Goal: Task Accomplishment & Management: Manage account settings

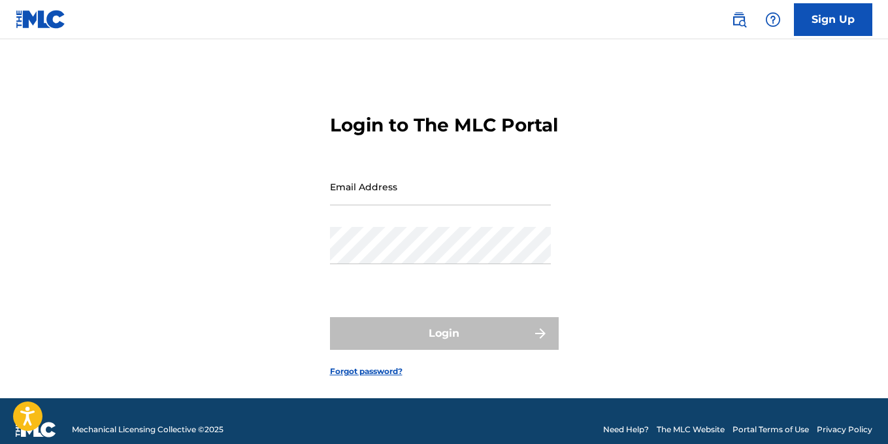
click at [431, 195] on input "Email Address" at bounding box center [440, 186] width 221 height 37
type input "[EMAIL_ADDRESS][DOMAIN_NAME]"
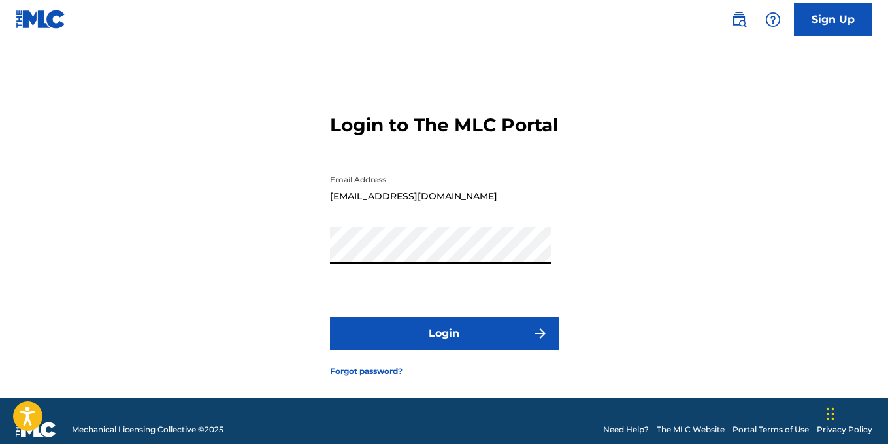
click at [330, 317] on button "Login" at bounding box center [444, 333] width 229 height 33
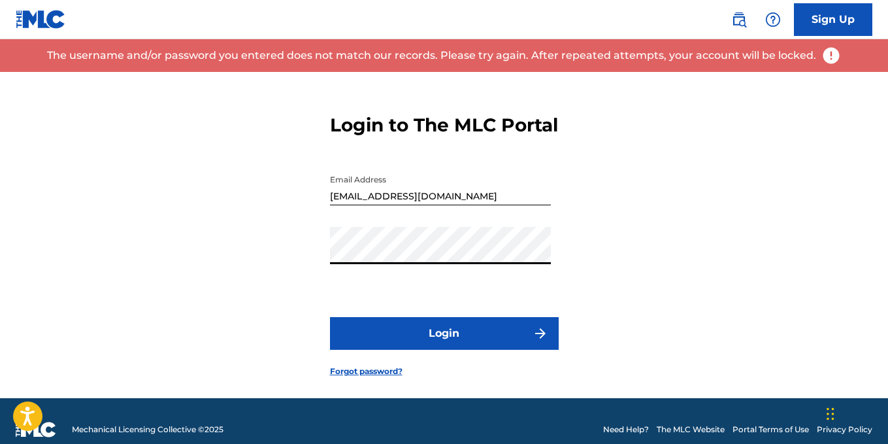
click at [330, 317] on button "Login" at bounding box center [444, 333] width 229 height 33
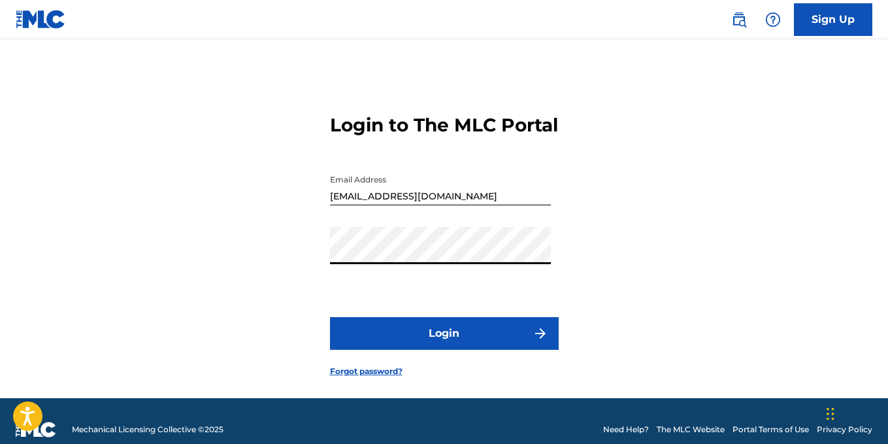
click at [743, 26] on img at bounding box center [739, 20] width 16 height 16
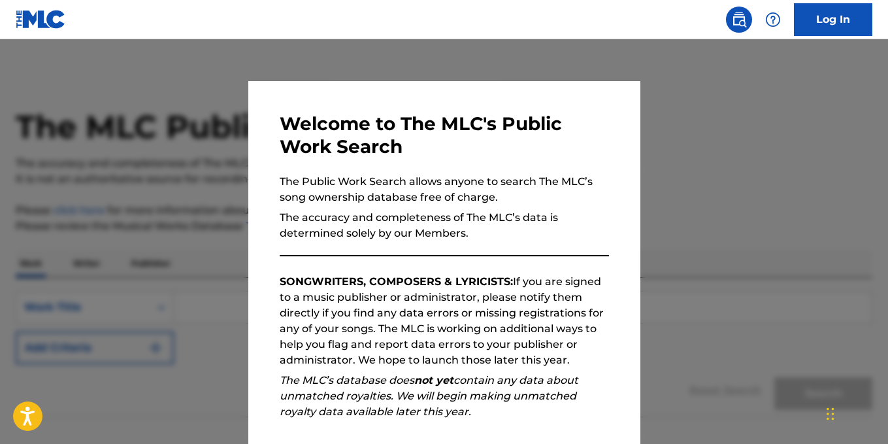
click at [53, 20] on img at bounding box center [41, 19] width 50 height 19
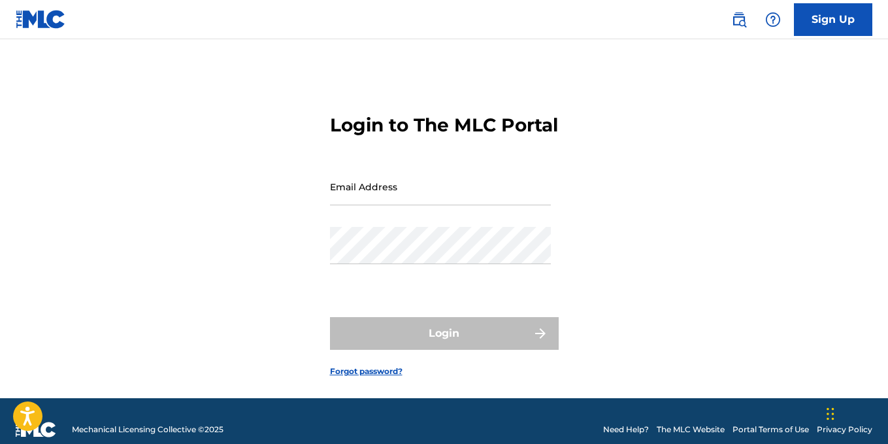
click at [402, 205] on input "Email Address" at bounding box center [440, 186] width 221 height 37
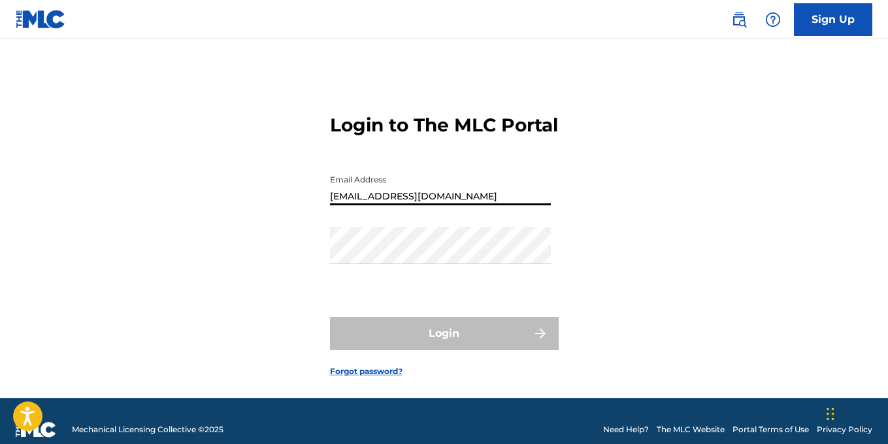
type input "[EMAIL_ADDRESS][DOMAIN_NAME]"
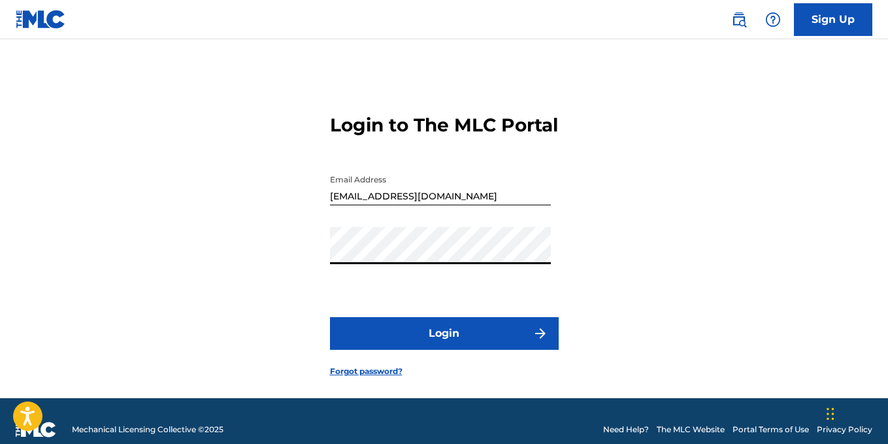
click at [330, 317] on button "Login" at bounding box center [444, 333] width 229 height 33
click at [379, 377] on link "Forgot password?" at bounding box center [366, 371] width 73 height 12
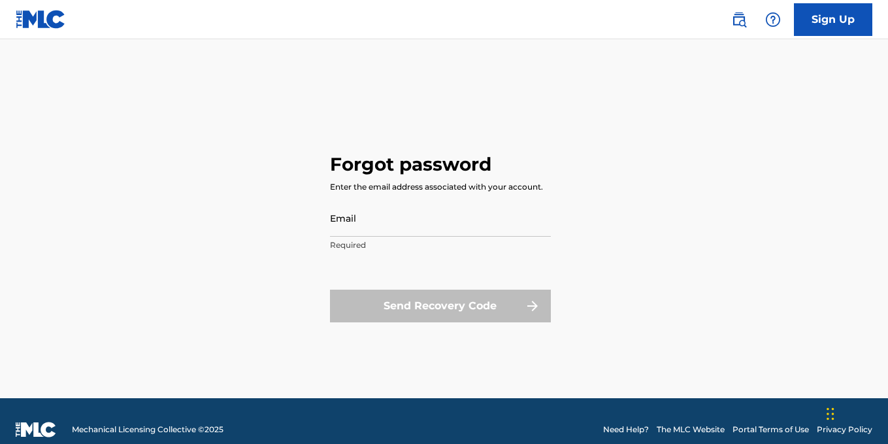
click at [400, 223] on input "Email" at bounding box center [440, 217] width 221 height 37
type input "[EMAIL_ADDRESS][DOMAIN_NAME]"
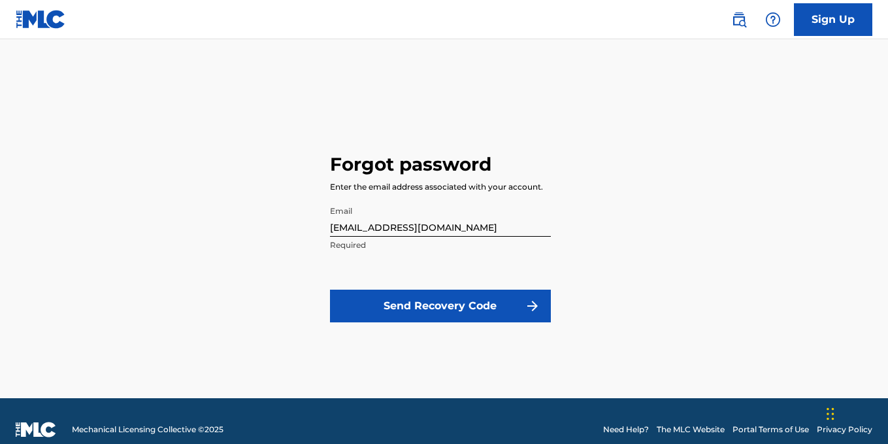
click at [449, 316] on button "Send Recovery Code" at bounding box center [440, 305] width 221 height 33
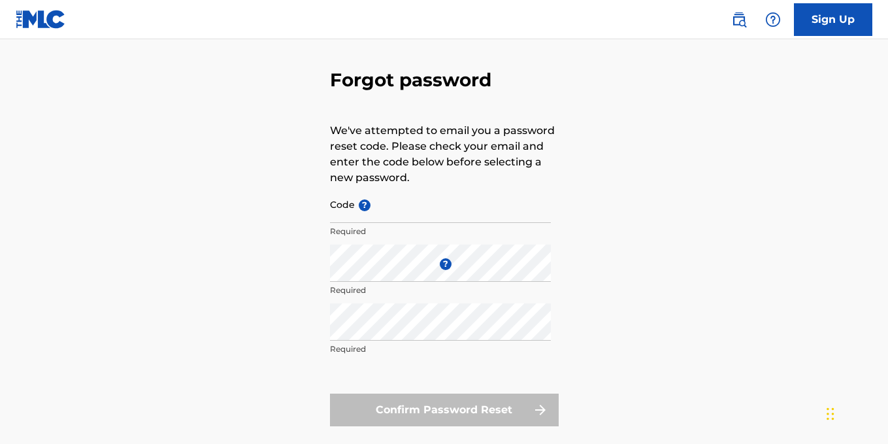
scroll to position [65, 0]
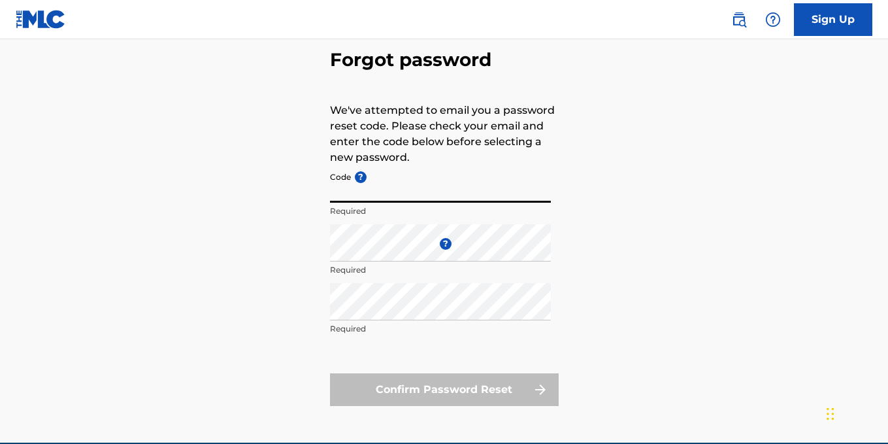
click at [356, 200] on input "Code ?" at bounding box center [440, 183] width 221 height 37
click at [743, 18] on img at bounding box center [739, 20] width 16 height 16
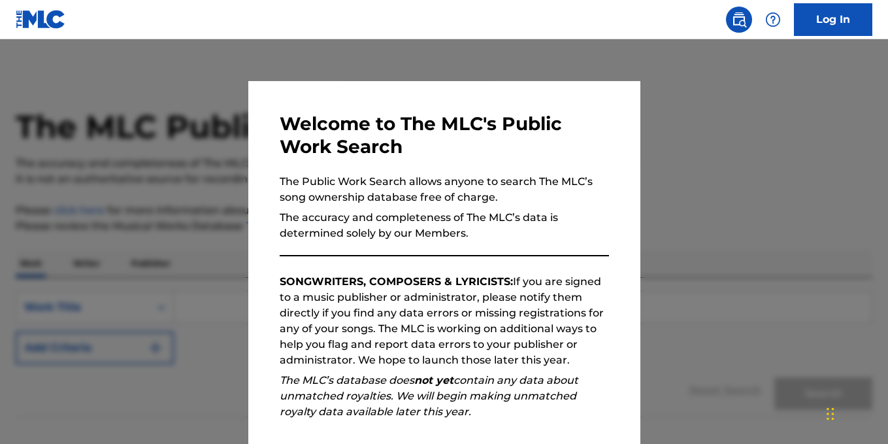
click at [48, 16] on img at bounding box center [41, 19] width 50 height 19
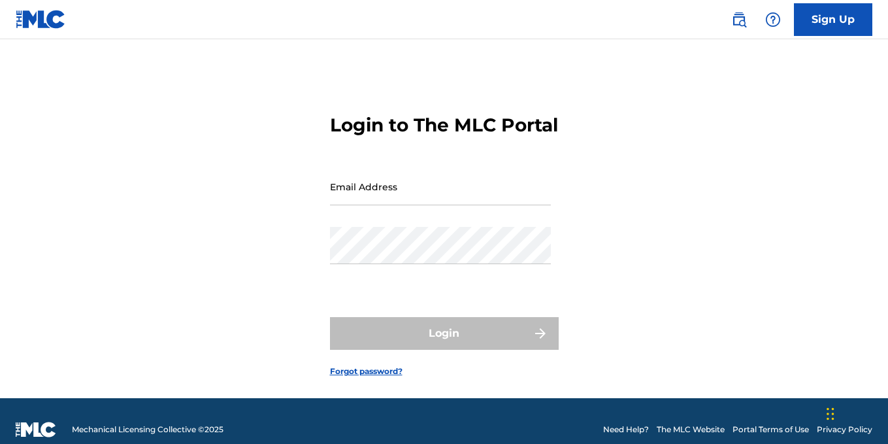
scroll to position [40, 0]
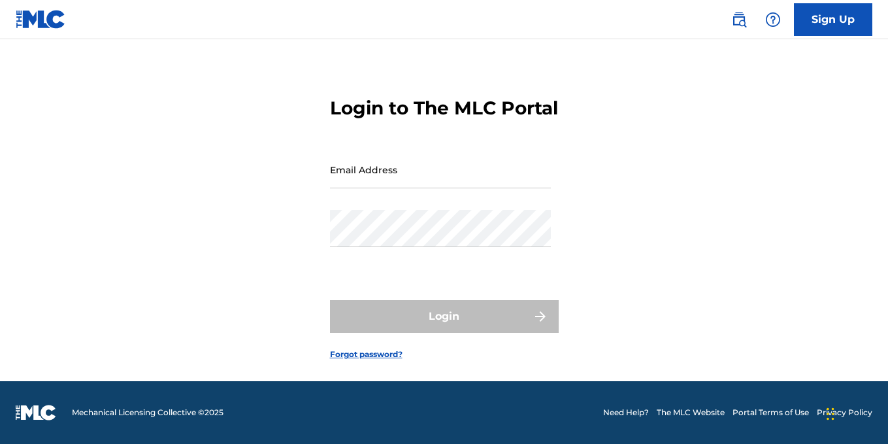
click at [367, 180] on input "Email Address" at bounding box center [440, 169] width 221 height 37
